Goal: Information Seeking & Learning: Learn about a topic

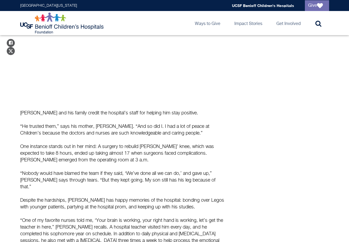
scroll to position [376, 0]
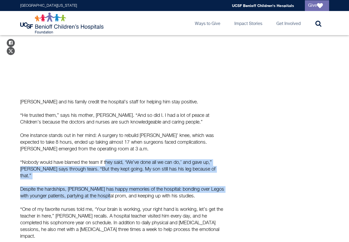
drag, startPoint x: 107, startPoint y: 151, endPoint x: 116, endPoint y: 181, distance: 32.3
click at [116, 181] on div "[PERSON_NAME] and his family credit the hospital’s staff for helping him stay p…" at bounding box center [123, 206] width 207 height 215
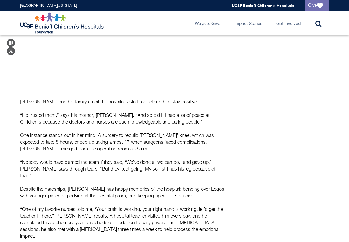
click at [108, 206] on p "“One of my favorite nurses told me, ‘Your brain is working, your right hand is …" at bounding box center [123, 223] width 207 height 34
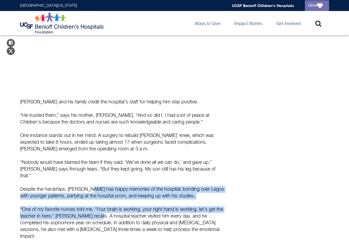
drag, startPoint x: 87, startPoint y: 169, endPoint x: 93, endPoint y: 203, distance: 34.3
click at [93, 203] on div "[PERSON_NAME] and his family credit the hospital’s staff for helping him stay p…" at bounding box center [123, 206] width 207 height 215
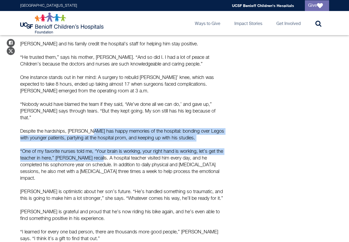
scroll to position [457, 0]
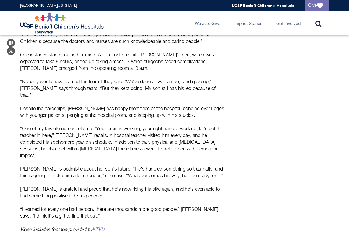
click at [100, 166] on p "[PERSON_NAME] is optimistic about her son’s future. “He’s handled something so …" at bounding box center [123, 172] width 207 height 13
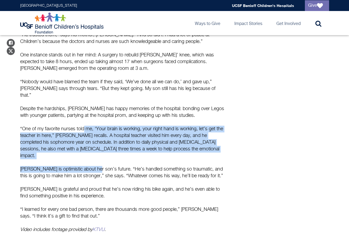
drag, startPoint x: 84, startPoint y: 108, endPoint x: 91, endPoint y: 145, distance: 37.2
click at [91, 145] on div "[PERSON_NAME] and his family credit the hospital’s staff for helping him stay p…" at bounding box center [123, 125] width 207 height 215
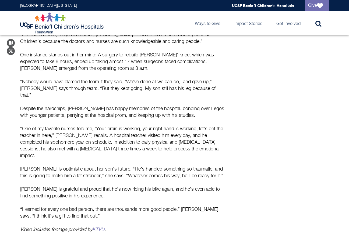
click at [88, 166] on p "[PERSON_NAME] is optimistic about her son’s future. “He’s handled something so …" at bounding box center [123, 172] width 207 height 13
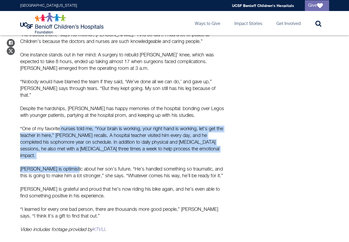
drag, startPoint x: 59, startPoint y: 107, endPoint x: 69, endPoint y: 140, distance: 34.8
click at [69, 140] on div "[PERSON_NAME] and his family credit the hospital’s staff for helping him stay p…" at bounding box center [123, 125] width 207 height 215
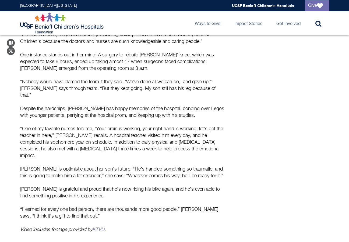
click at [83, 166] on p "[PERSON_NAME] is optimistic about her son’s future. “He’s handled something so …" at bounding box center [123, 172] width 207 height 13
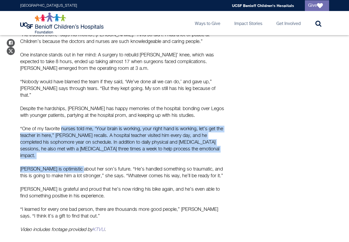
drag, startPoint x: 62, startPoint y: 115, endPoint x: 75, endPoint y: 150, distance: 37.5
click at [75, 150] on div "[PERSON_NAME] and his family credit the hospital’s staff for helping him stay p…" at bounding box center [123, 125] width 207 height 215
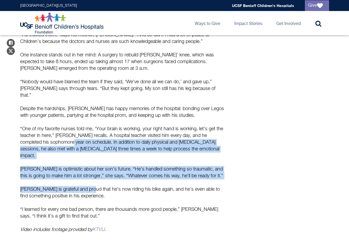
drag, startPoint x: 88, startPoint y: 165, endPoint x: 55, endPoint y: 125, distance: 51.7
click at [55, 125] on div "[PERSON_NAME] and his family credit the hospital’s staff for helping him stay p…" at bounding box center [123, 125] width 207 height 215
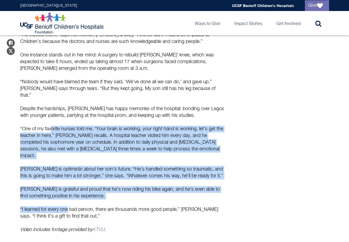
drag, startPoint x: 50, startPoint y: 112, endPoint x: 69, endPoint y: 184, distance: 74.4
click at [69, 184] on div "[PERSON_NAME] and his family credit the hospital’s staff for helping him stay p…" at bounding box center [123, 125] width 207 height 215
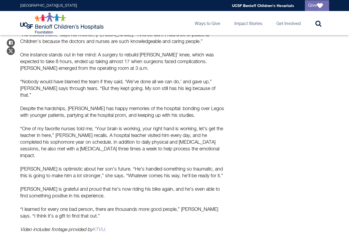
click at [101, 206] on p "“I learned for every one bad person, there are thousands more good people,” [PE…" at bounding box center [123, 212] width 207 height 13
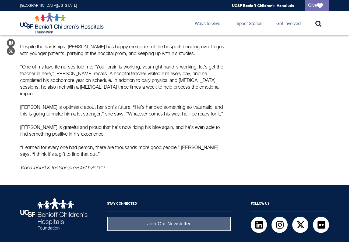
scroll to position [522, 0]
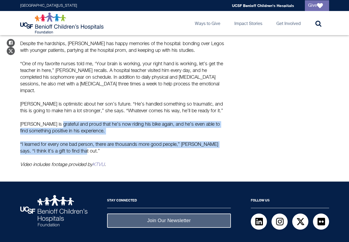
drag, startPoint x: 89, startPoint y: 133, endPoint x: 53, endPoint y: 96, distance: 51.7
click at [53, 96] on div "[PERSON_NAME] and his family credit the hospital’s staff for helping him stay p…" at bounding box center [123, 60] width 207 height 215
